Goal: Transaction & Acquisition: Obtain resource

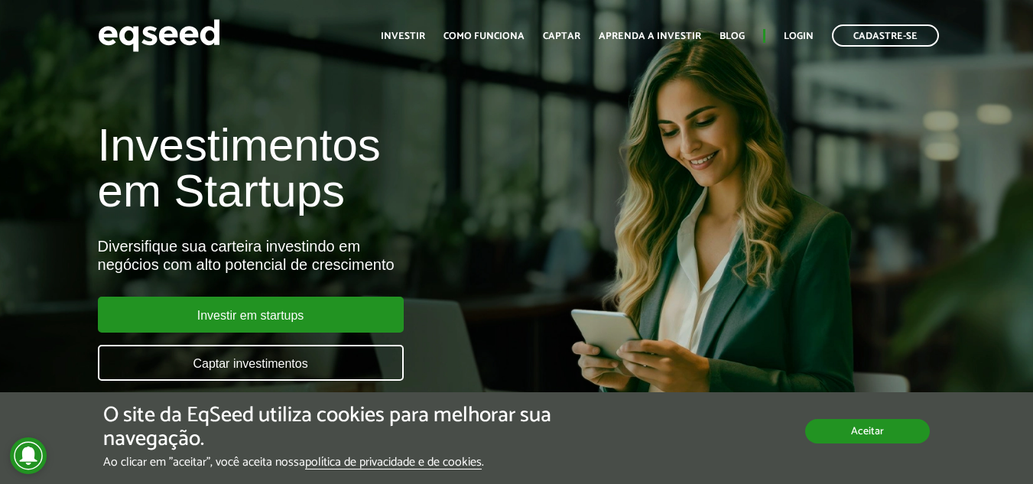
click at [852, 437] on button "Aceitar" at bounding box center [867, 431] width 125 height 24
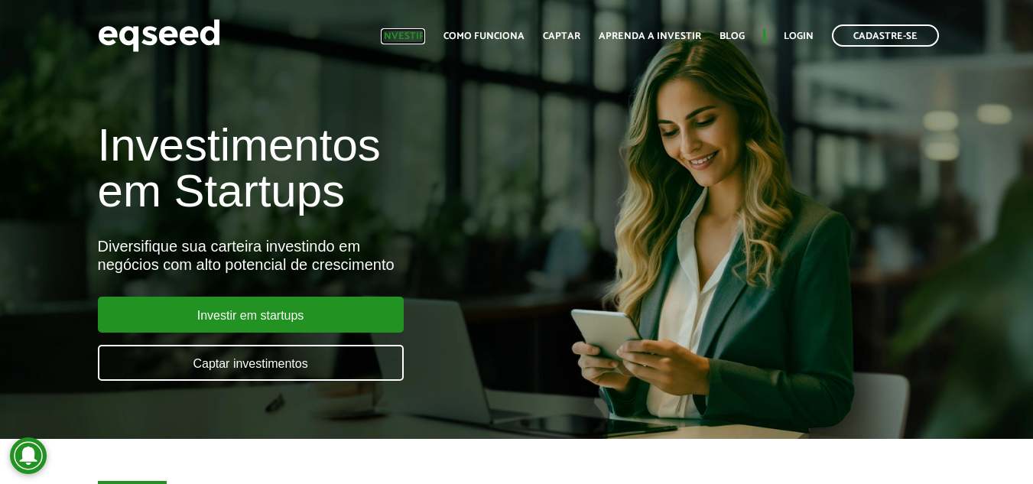
click at [418, 34] on link "Investir" at bounding box center [403, 36] width 44 height 10
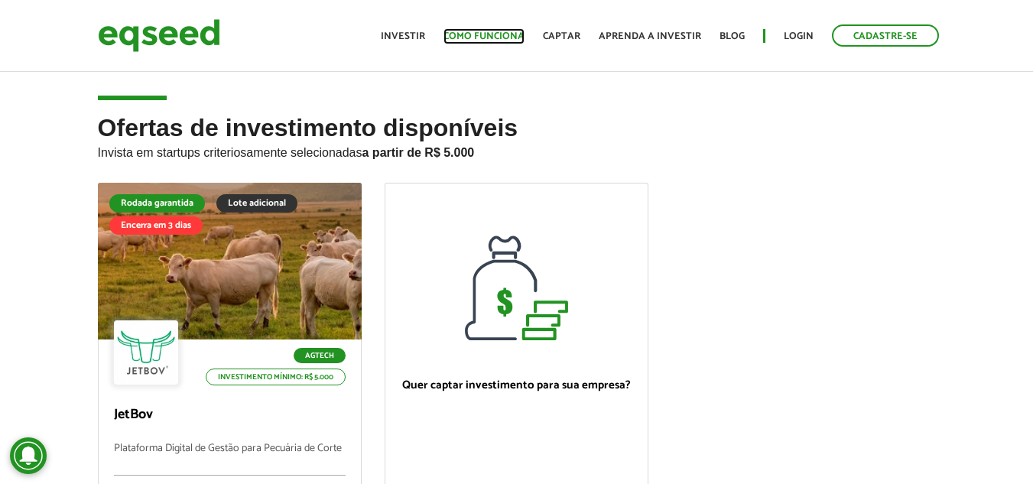
click at [495, 36] on link "Como funciona" at bounding box center [484, 36] width 81 height 10
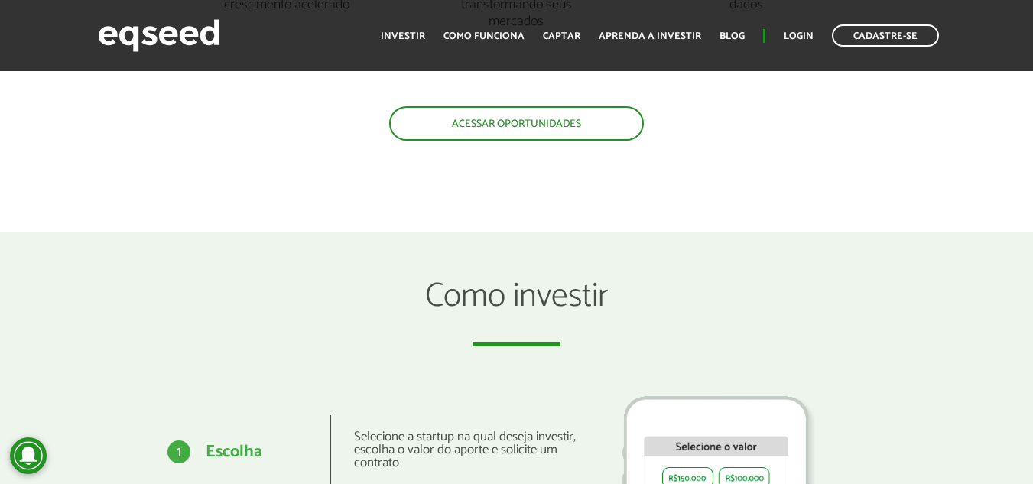
scroll to position [1608, 0]
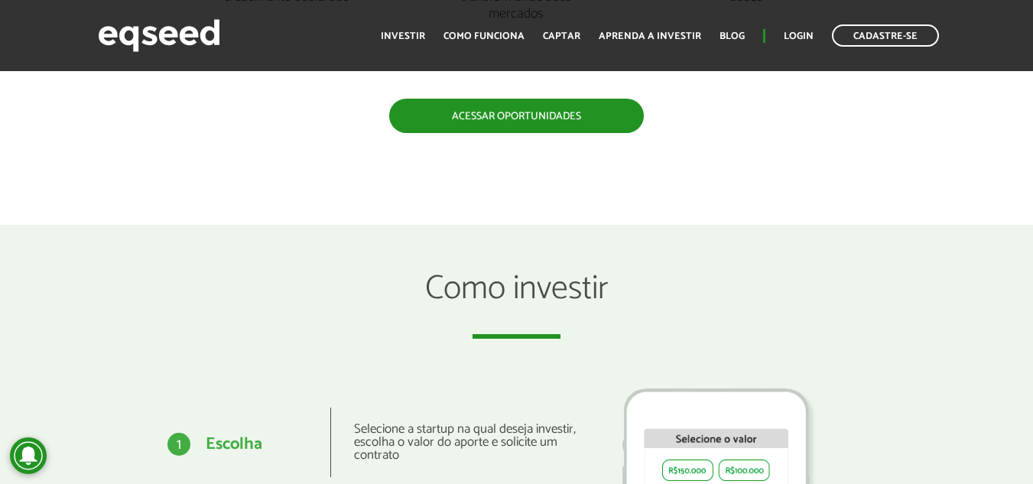
click at [578, 126] on link "Acessar oportunidades" at bounding box center [516, 116] width 255 height 34
